Goal: Contribute content: Contribute content

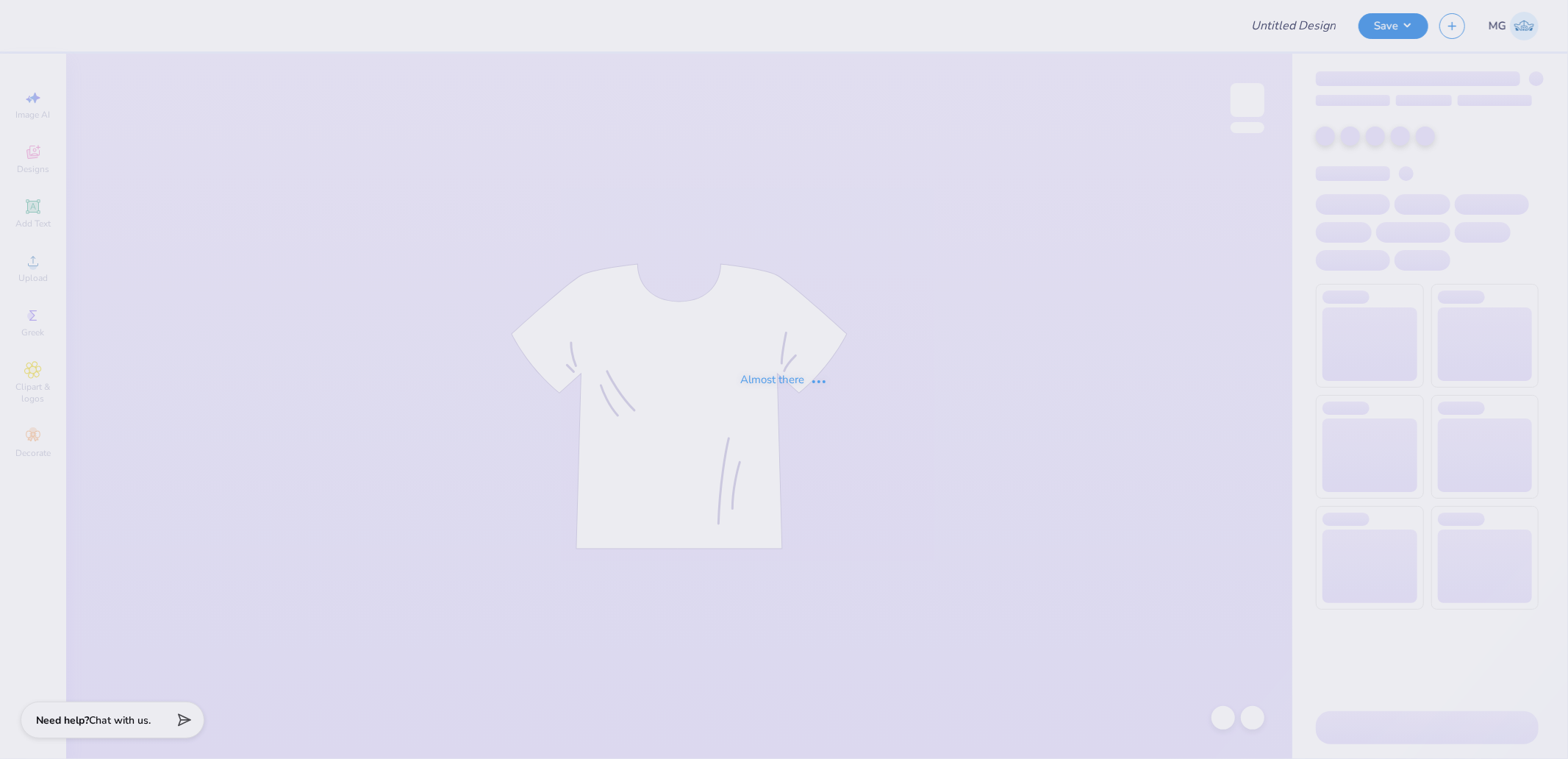
type input "[GEOGRAPHIC_DATA][US_STATE] at [GEOGRAPHIC_DATA] : [PERSON_NAME]"
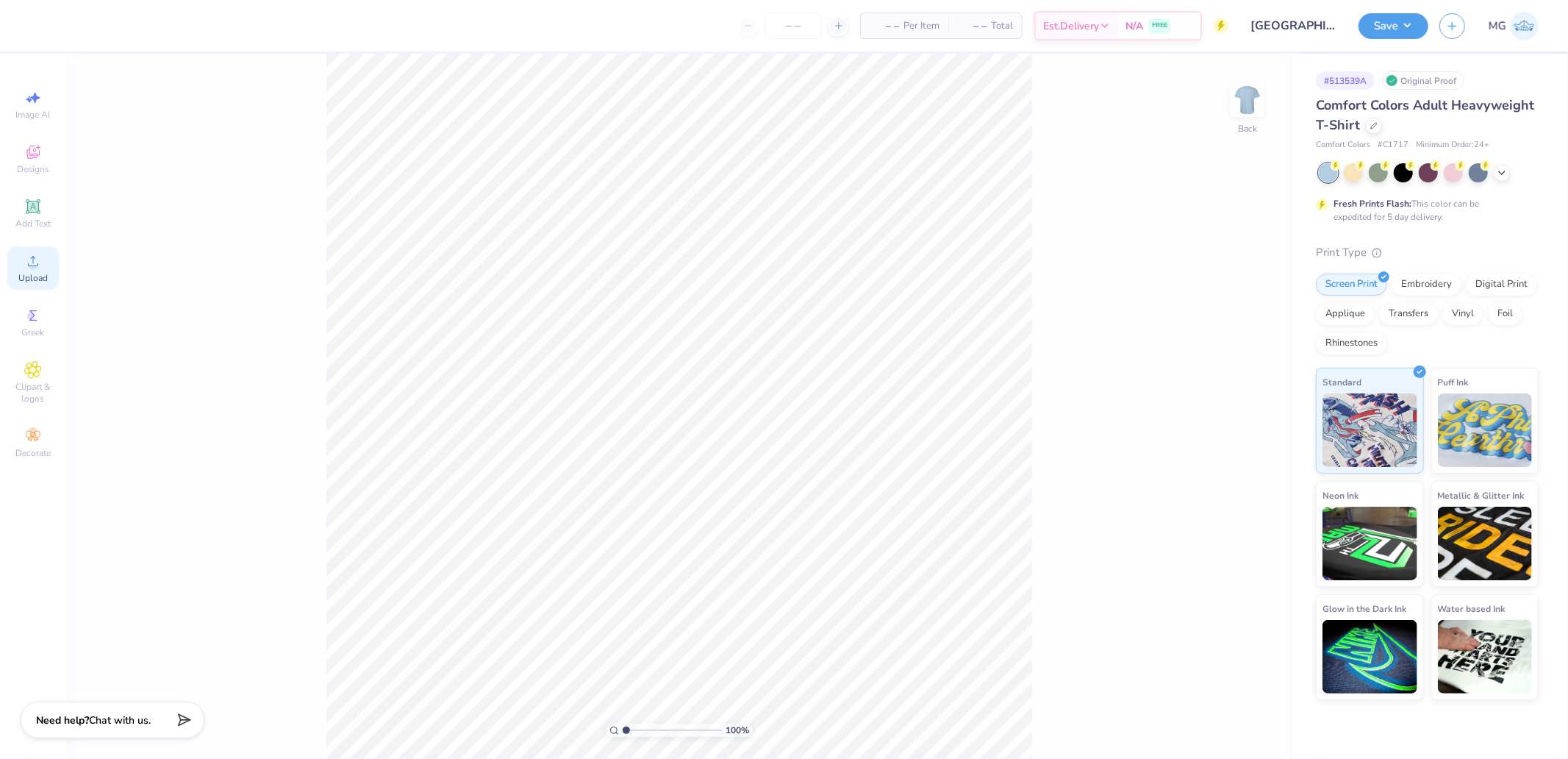
click at [46, 259] on div "Upload" at bounding box center [32, 268] width 52 height 44
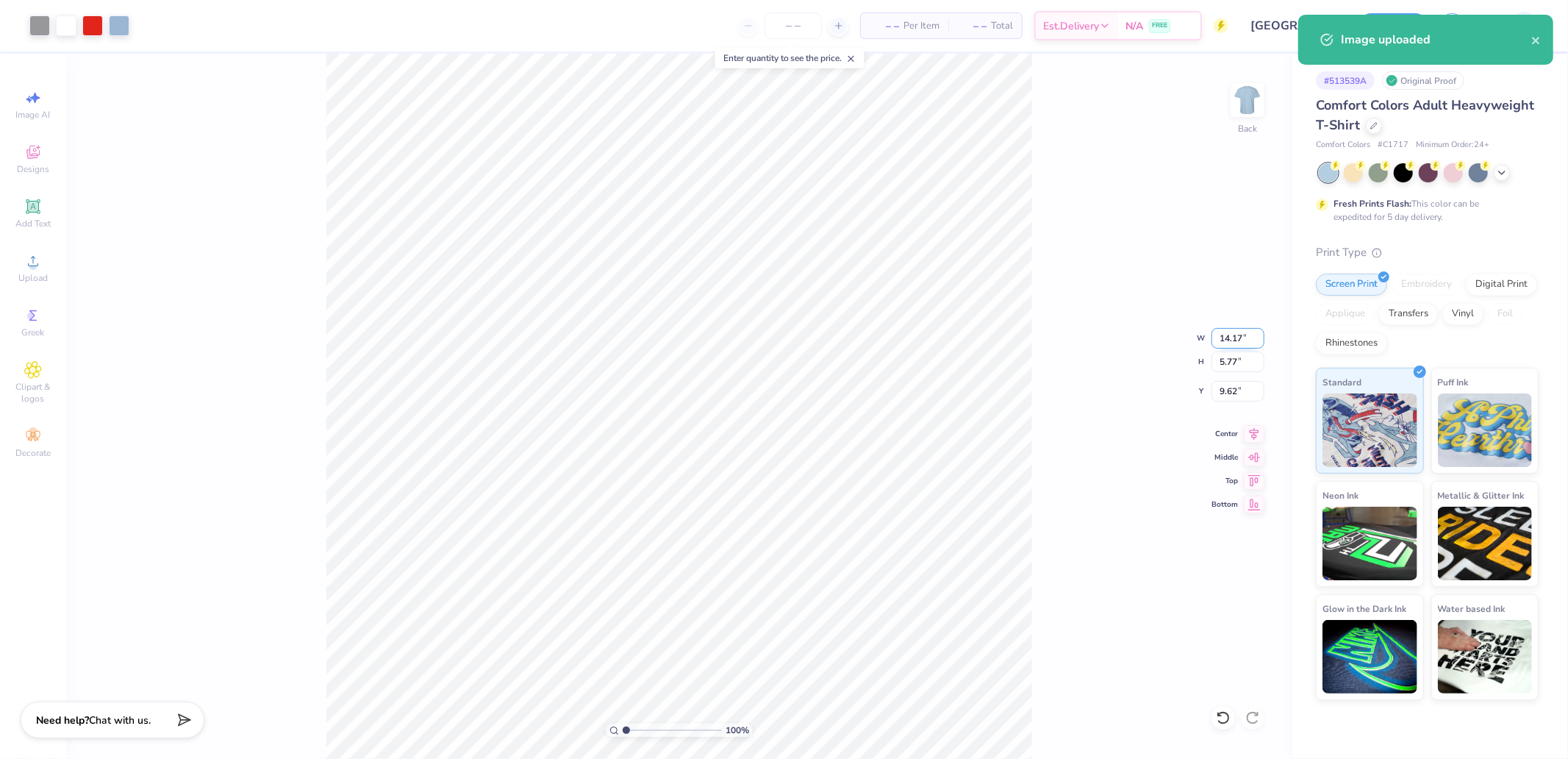
click at [1236, 342] on input "14.17" at bounding box center [1237, 339] width 52 height 21
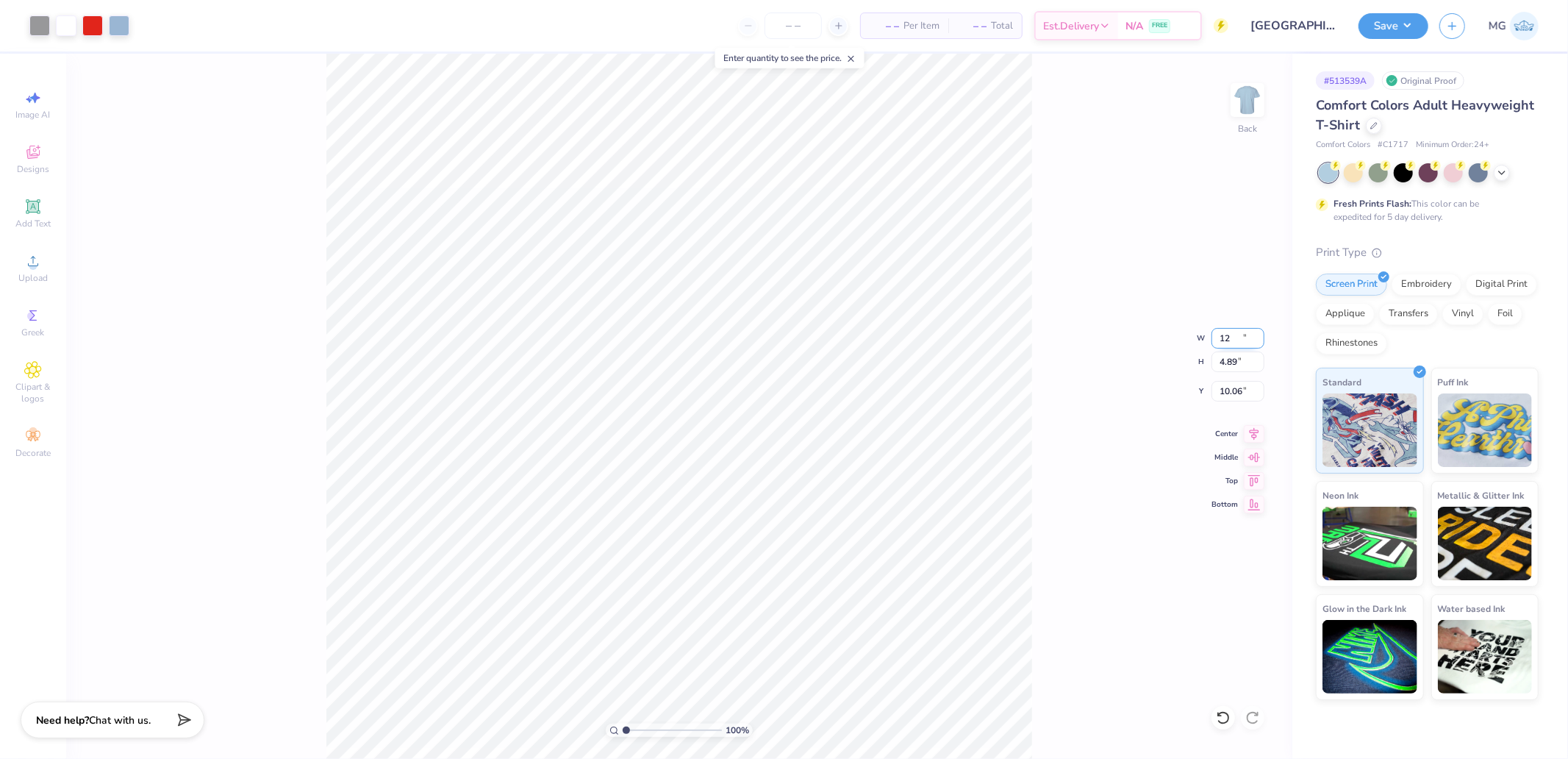
type input "12.00"
type input "4.89"
click at [1250, 341] on input "12.00" at bounding box center [1237, 339] width 52 height 21
click at [1261, 436] on icon at bounding box center [1254, 432] width 21 height 18
click at [1234, 394] on input "10.06" at bounding box center [1237, 391] width 52 height 21
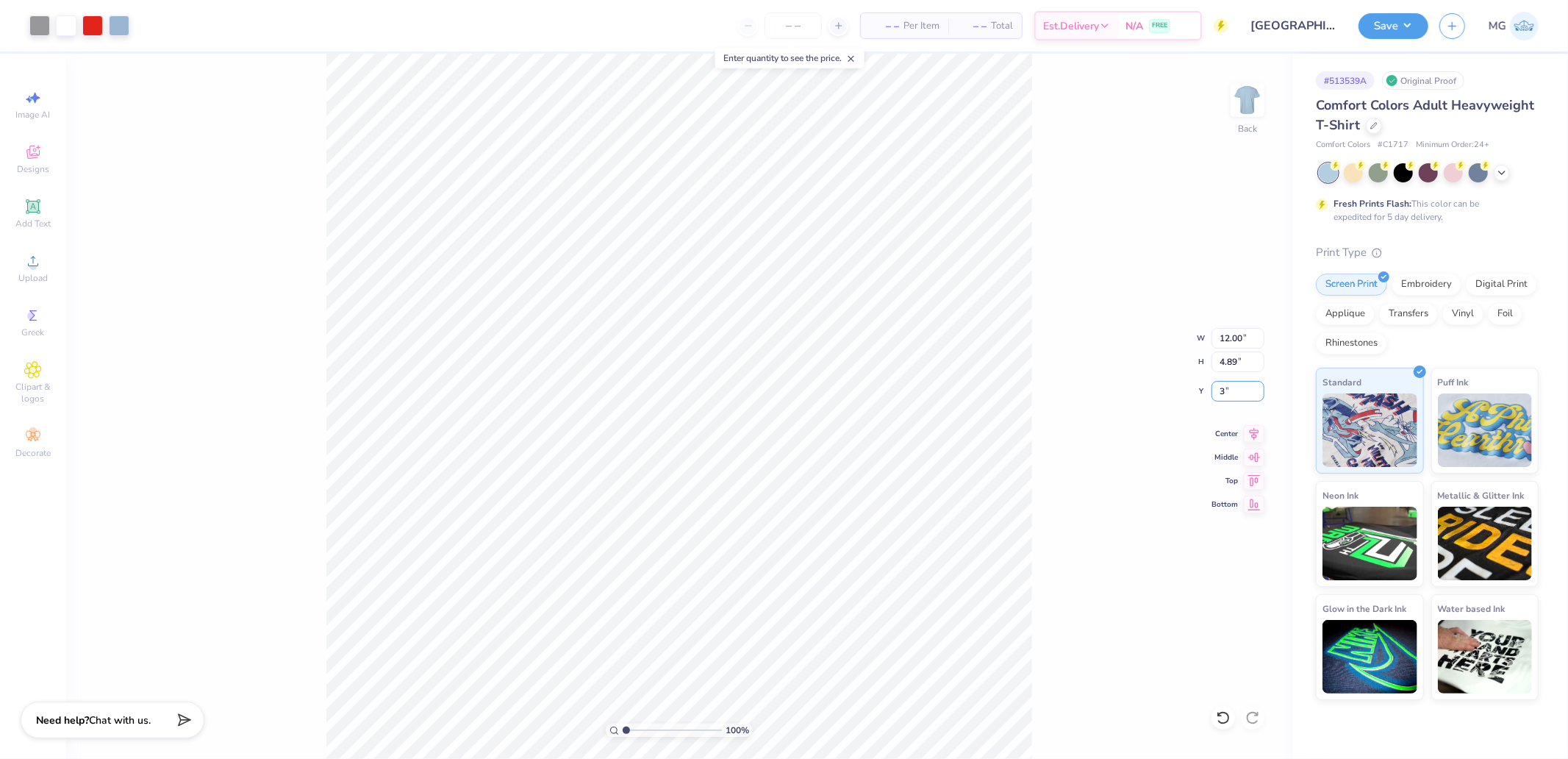
type input "3.00"
drag, startPoint x: 630, startPoint y: 729, endPoint x: 649, endPoint y: 725, distance: 19.4
click at [649, 725] on input "range" at bounding box center [672, 730] width 99 height 13
drag, startPoint x: 651, startPoint y: 730, endPoint x: 631, endPoint y: 725, distance: 20.6
click at [631, 725] on input "range" at bounding box center [672, 730] width 99 height 13
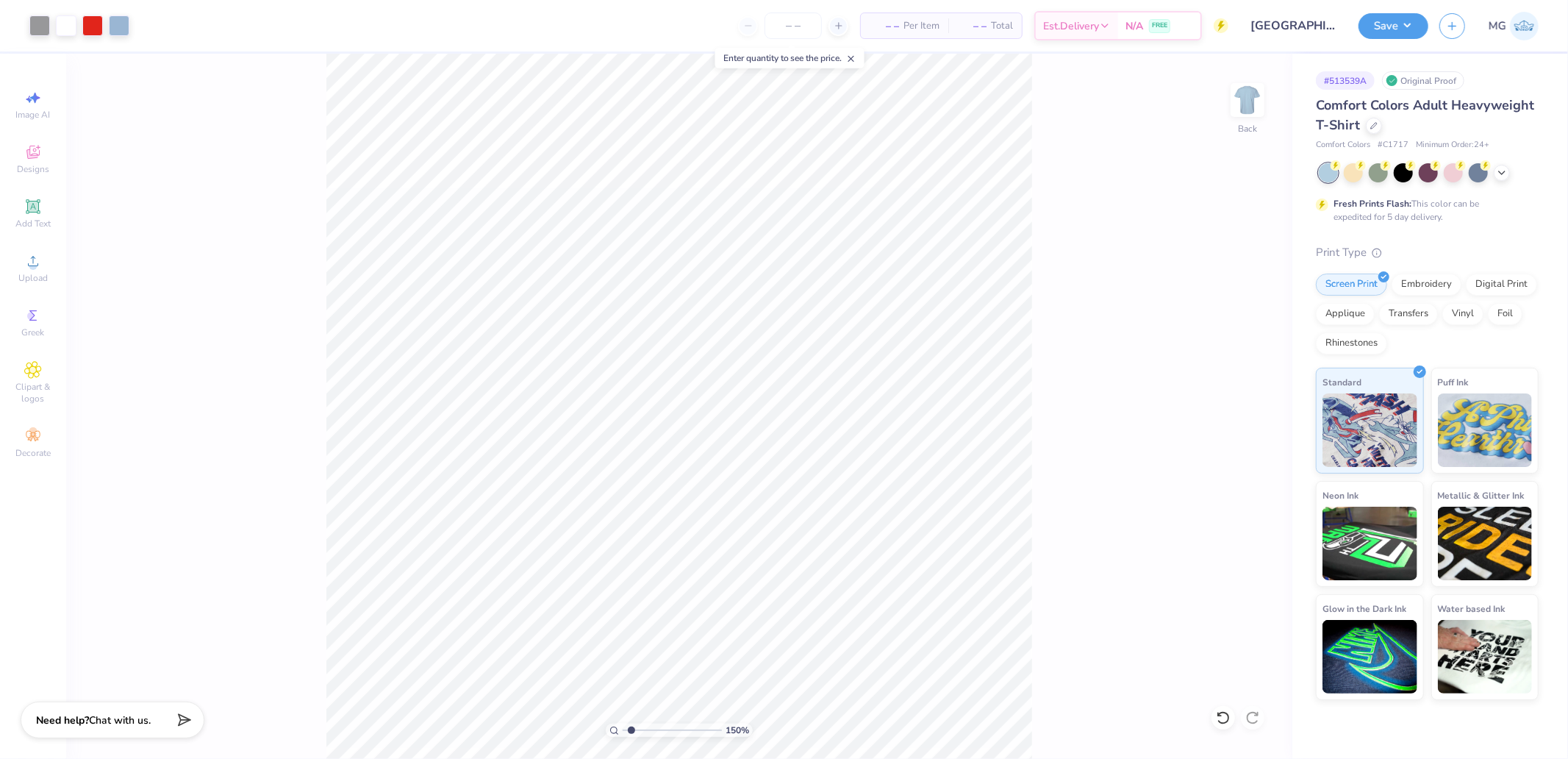
click at [1109, 280] on div "150 % Back" at bounding box center [679, 406] width 1226 height 706
click at [1069, 488] on div "150 % Back" at bounding box center [679, 406] width 1226 height 706
click at [1399, 25] on button "Save" at bounding box center [1393, 24] width 70 height 25
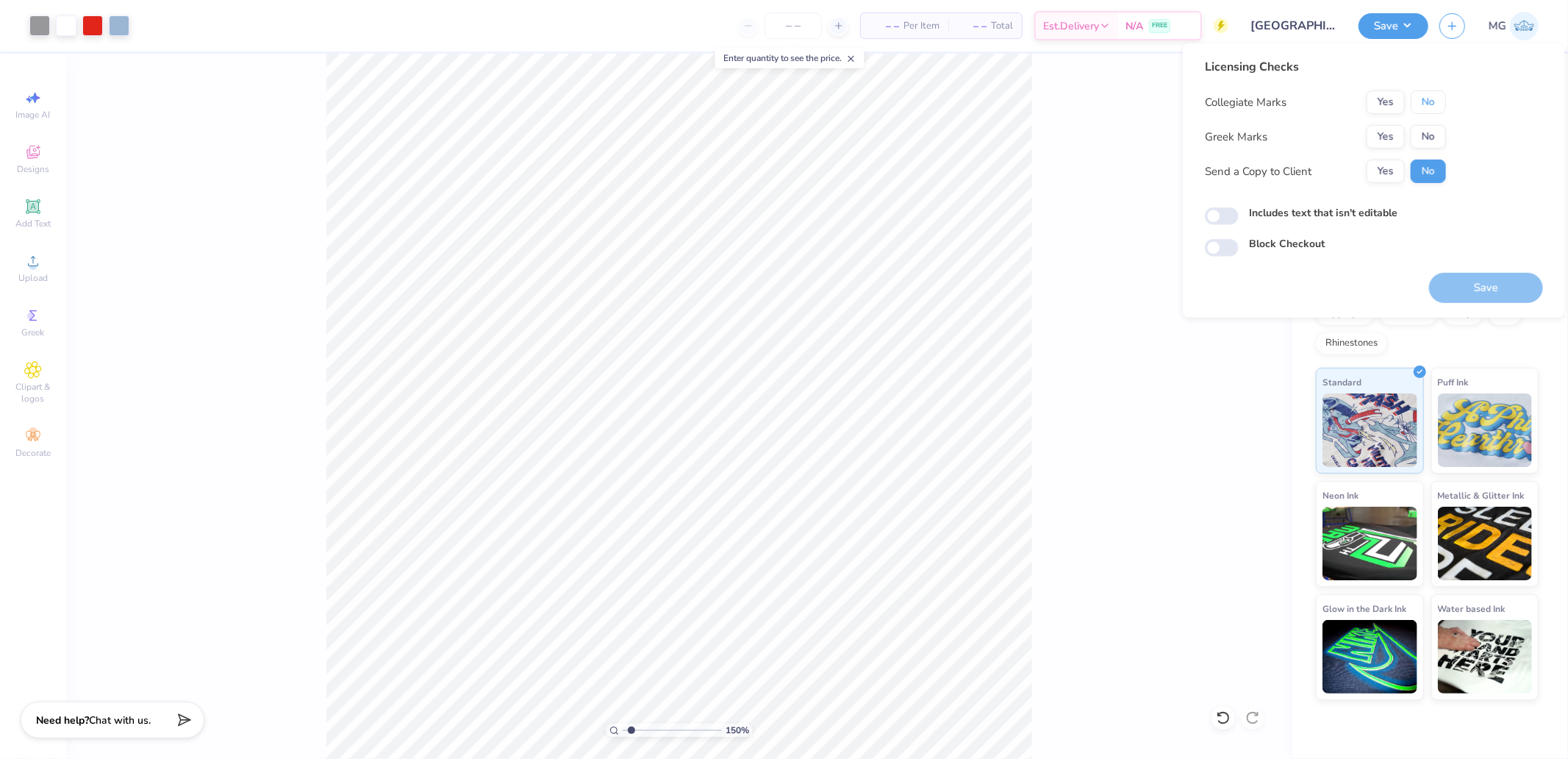
drag, startPoint x: 1419, startPoint y: 103, endPoint x: 1421, endPoint y: 122, distance: 19.1
click at [1420, 110] on button "No" at bounding box center [1428, 102] width 35 height 24
drag, startPoint x: 1437, startPoint y: 133, endPoint x: 1457, endPoint y: 242, distance: 110.8
click at [1437, 134] on button "No" at bounding box center [1428, 137] width 35 height 24
click at [1472, 299] on button "Save" at bounding box center [1486, 288] width 114 height 30
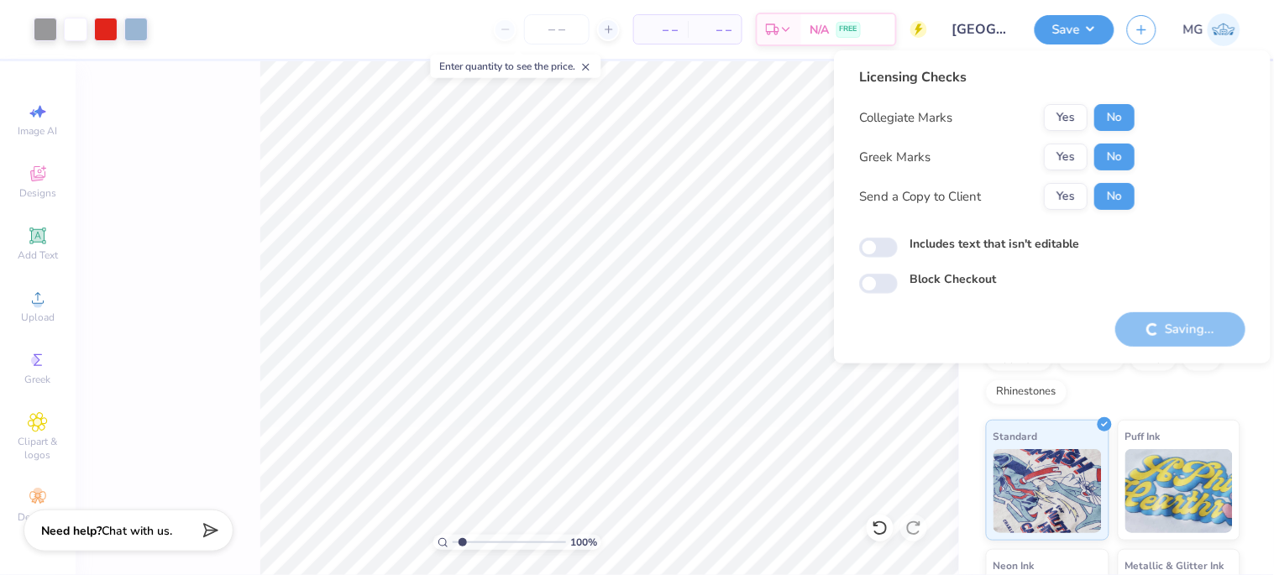
type input "1"
